Goal: Obtain resource: Download file/media

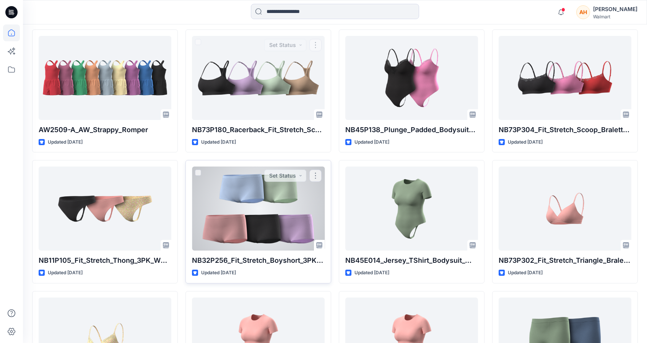
scroll to position [229, 0]
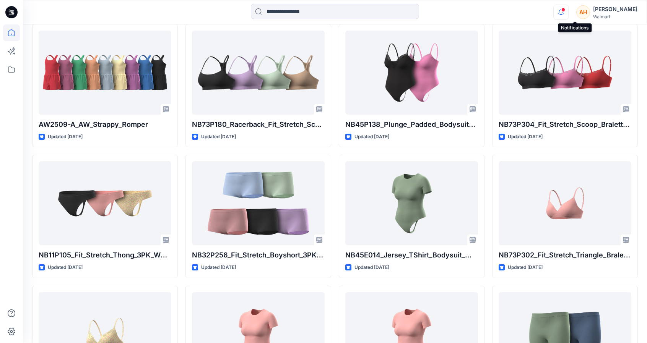
click at [568, 14] on icon "button" at bounding box center [561, 12] width 15 height 15
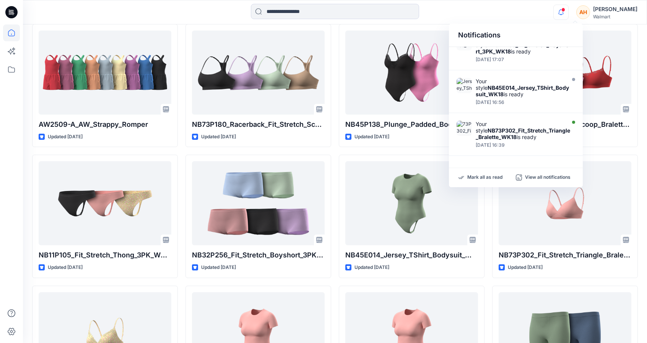
scroll to position [268, 0]
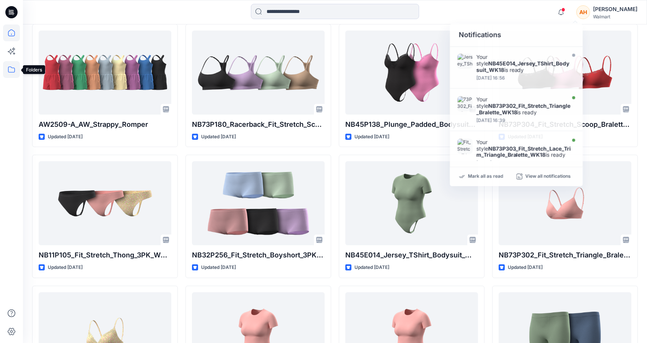
click at [12, 70] on icon at bounding box center [11, 69] width 17 height 17
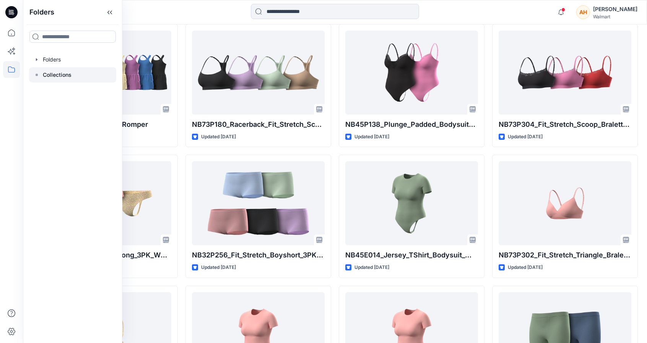
click at [57, 75] on p "Collections" at bounding box center [57, 74] width 29 height 9
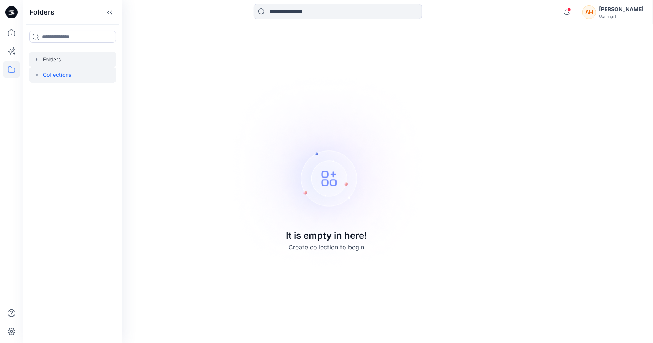
click at [64, 65] on div at bounding box center [72, 59] width 87 height 15
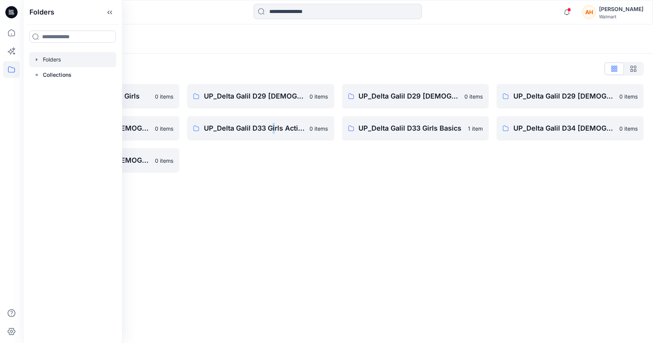
click at [273, 249] on div "Folders Folders List Tween Delta Galil D33 Girls 0 items UP_Delta Galil D29 [DE…" at bounding box center [338, 183] width 630 height 319
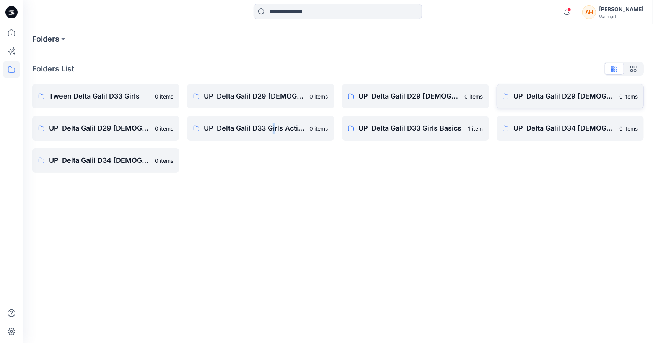
click at [532, 103] on link "UP_Delta Galil D29 [DEMOGRAPHIC_DATA] NOBO Intimates 0 items" at bounding box center [569, 96] width 147 height 24
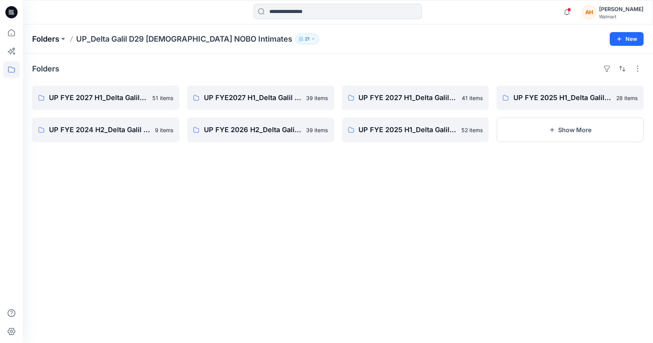
click at [40, 36] on p "Folders" at bounding box center [45, 39] width 27 height 11
click at [37, 37] on p "Folders" at bounding box center [45, 39] width 27 height 11
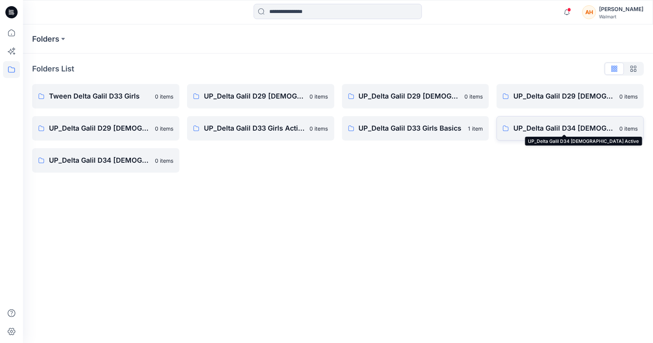
click at [524, 132] on p "UP_Delta Galil D34 [DEMOGRAPHIC_DATA] Active" at bounding box center [563, 128] width 101 height 11
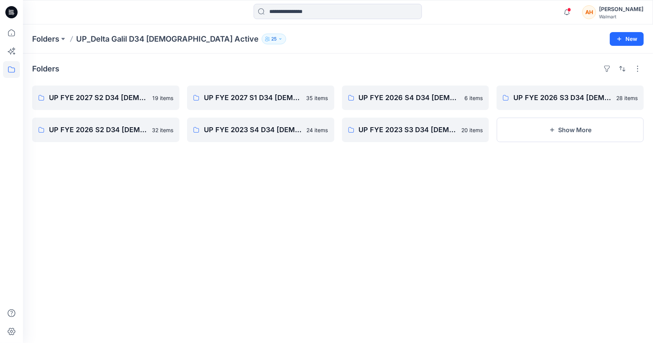
drag, startPoint x: 138, startPoint y: 192, endPoint x: 93, endPoint y: 186, distance: 45.5
click at [93, 186] on div "Folders UP FYE 2027 S2 D34 [DEMOGRAPHIC_DATA] Active Delta Galil 19 items UP FY…" at bounding box center [338, 199] width 630 height 290
click at [151, 95] on p "UP FYE 2027 S2 D34 [DEMOGRAPHIC_DATA] Active Delta Galil" at bounding box center [105, 98] width 112 height 11
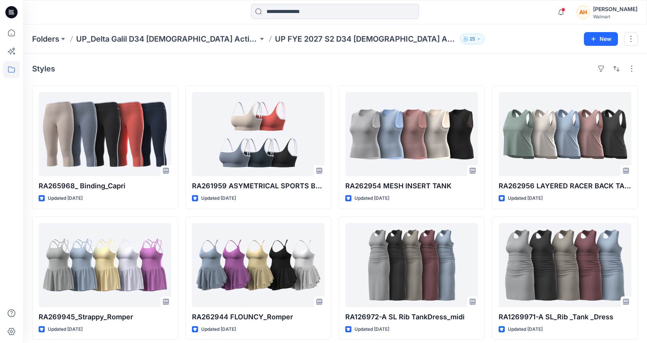
click at [184, 24] on div "Notifications Your style AW2509-A_AW_Strappy_Romper has been updated with AW250…" at bounding box center [335, 12] width 624 height 24
click at [186, 46] on div "Folders UP_Delta Galil D34 [DEMOGRAPHIC_DATA] Active UP FYE 2027 S2 D34 [DEMOGR…" at bounding box center [335, 38] width 624 height 29
click at [164, 42] on p "UP_Delta Galil D34 [DEMOGRAPHIC_DATA] Active" at bounding box center [167, 39] width 182 height 11
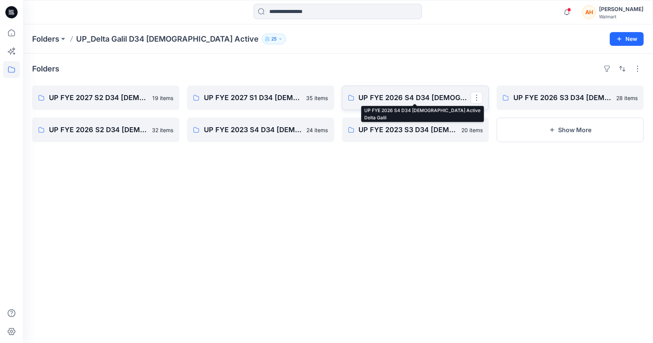
click at [419, 103] on p "UP FYE 2026 S4 D34 [DEMOGRAPHIC_DATA] Active Delta Galil" at bounding box center [415, 98] width 112 height 11
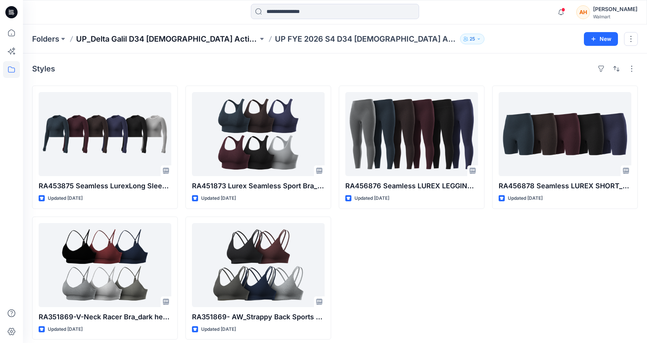
click at [108, 39] on p "UP_Delta Galil D34 [DEMOGRAPHIC_DATA] Active" at bounding box center [167, 39] width 182 height 11
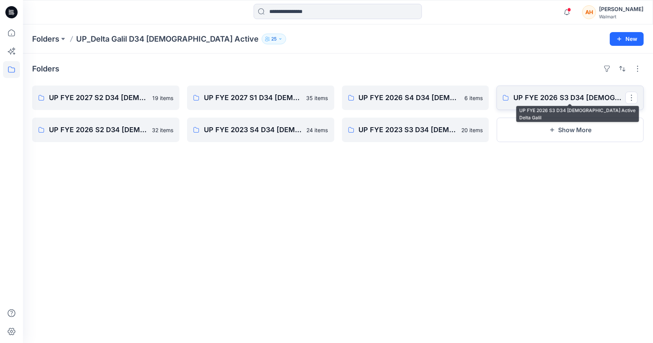
click at [558, 98] on p "UP FYE 2026 S3 D34 [DEMOGRAPHIC_DATA] Active Delta Galil" at bounding box center [569, 98] width 112 height 11
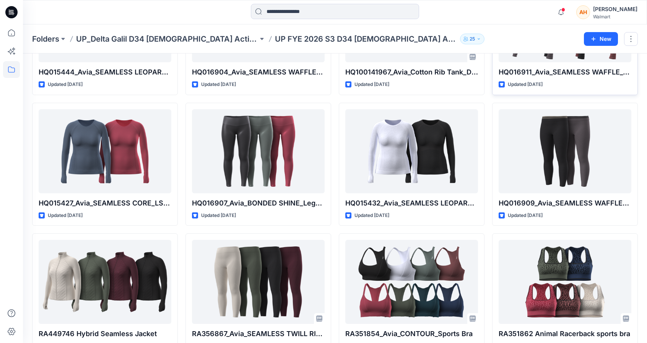
scroll to position [659, 0]
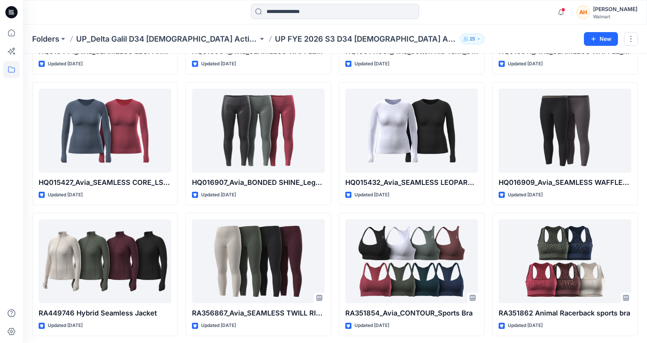
click at [139, 36] on p "UP_Delta Galil D34 [DEMOGRAPHIC_DATA] Active" at bounding box center [167, 39] width 182 height 11
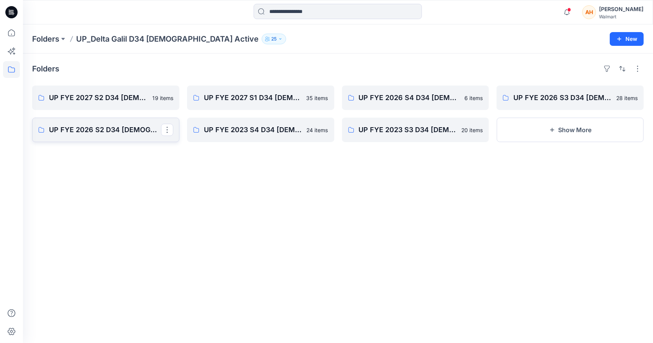
click at [93, 134] on p "UP FYE 2026 S2 D34 [DEMOGRAPHIC_DATA] Active Delta Galil" at bounding box center [105, 130] width 112 height 11
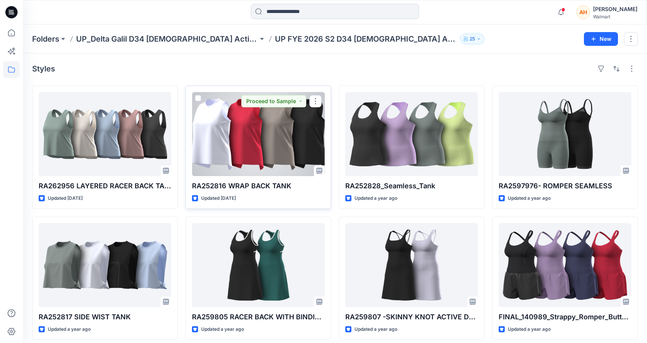
click at [249, 119] on div at bounding box center [258, 134] width 133 height 84
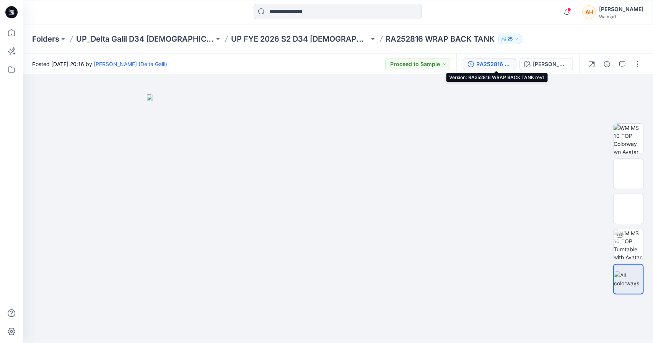
click at [487, 68] on button "RA252816 WRAP BACK TANK rev1" at bounding box center [490, 64] width 54 height 12
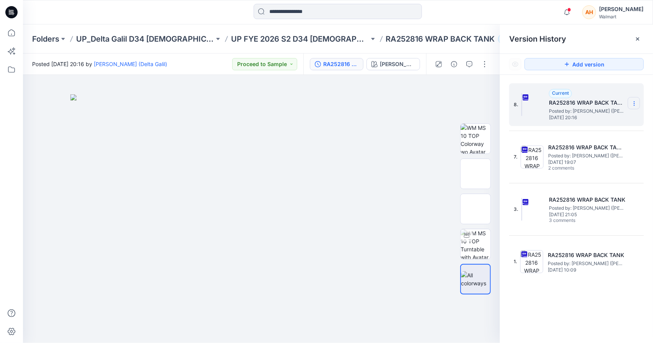
click at [637, 105] on icon at bounding box center [634, 104] width 6 height 6
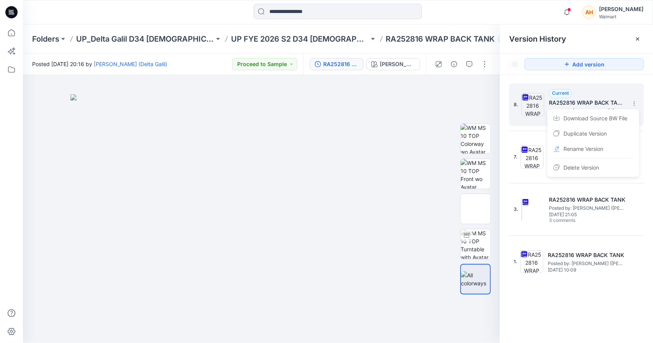
click at [586, 118] on span "Download Source BW File" at bounding box center [595, 118] width 64 height 9
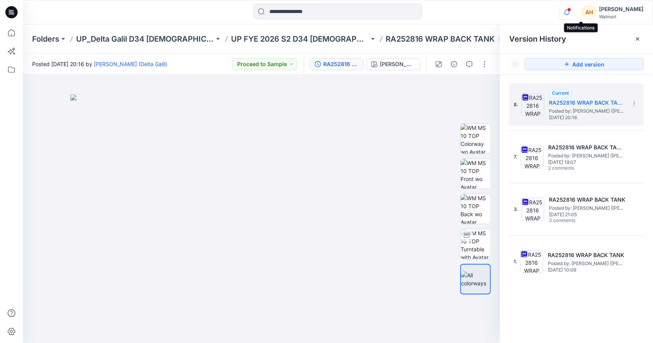
click at [574, 8] on icon "button" at bounding box center [567, 12] width 15 height 15
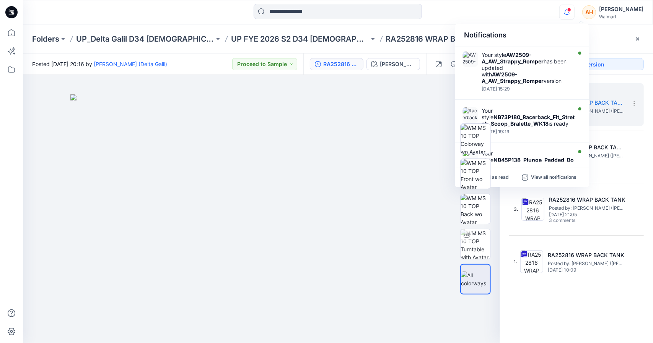
click at [571, 11] on span at bounding box center [569, 10] width 4 height 4
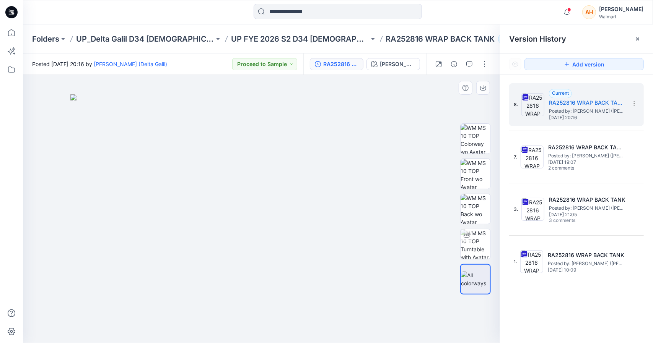
click at [418, 330] on div at bounding box center [261, 209] width 477 height 268
